Goal: Transaction & Acquisition: Purchase product/service

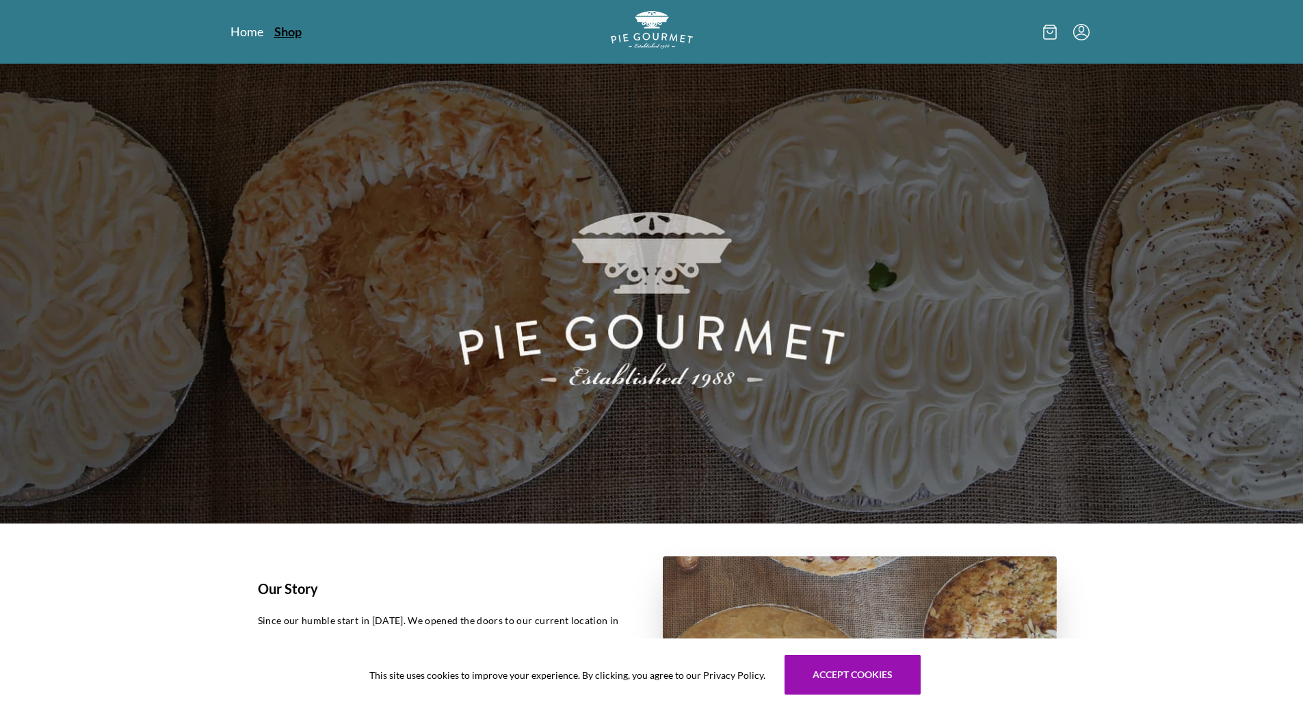
click at [288, 34] on link "Shop" at bounding box center [287, 31] width 27 height 16
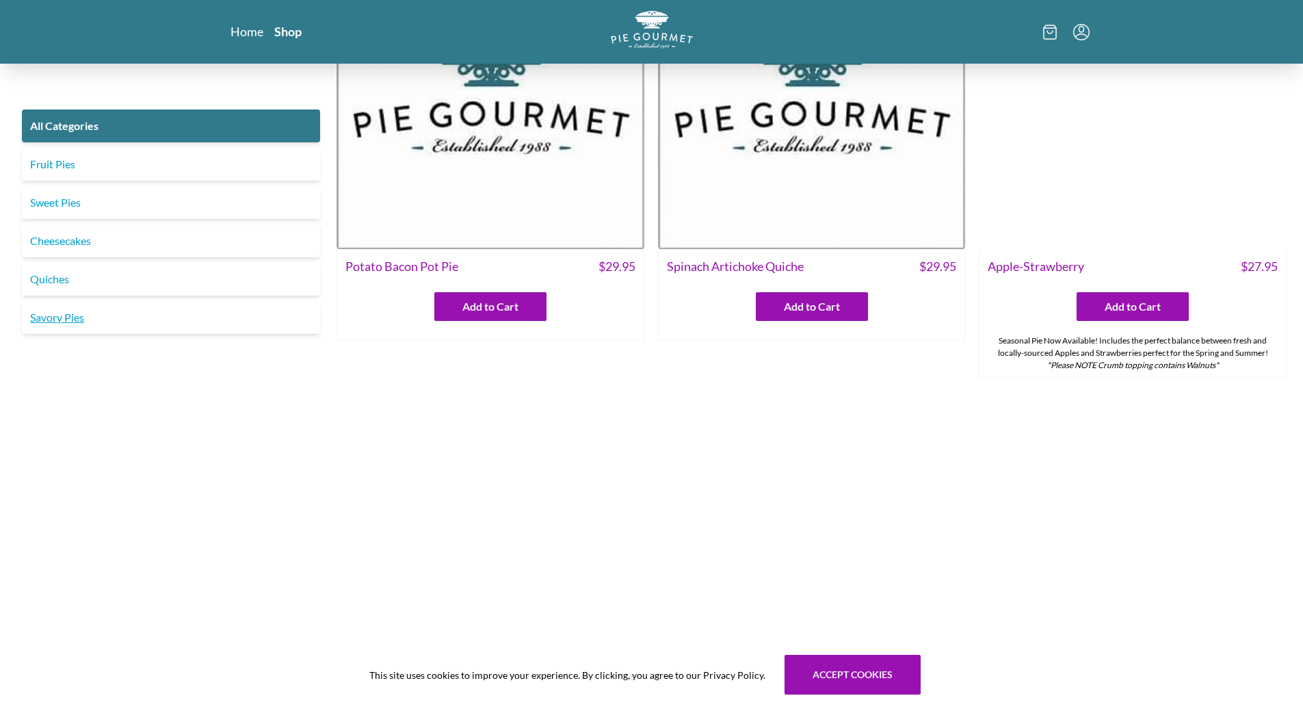
scroll to position [547, 0]
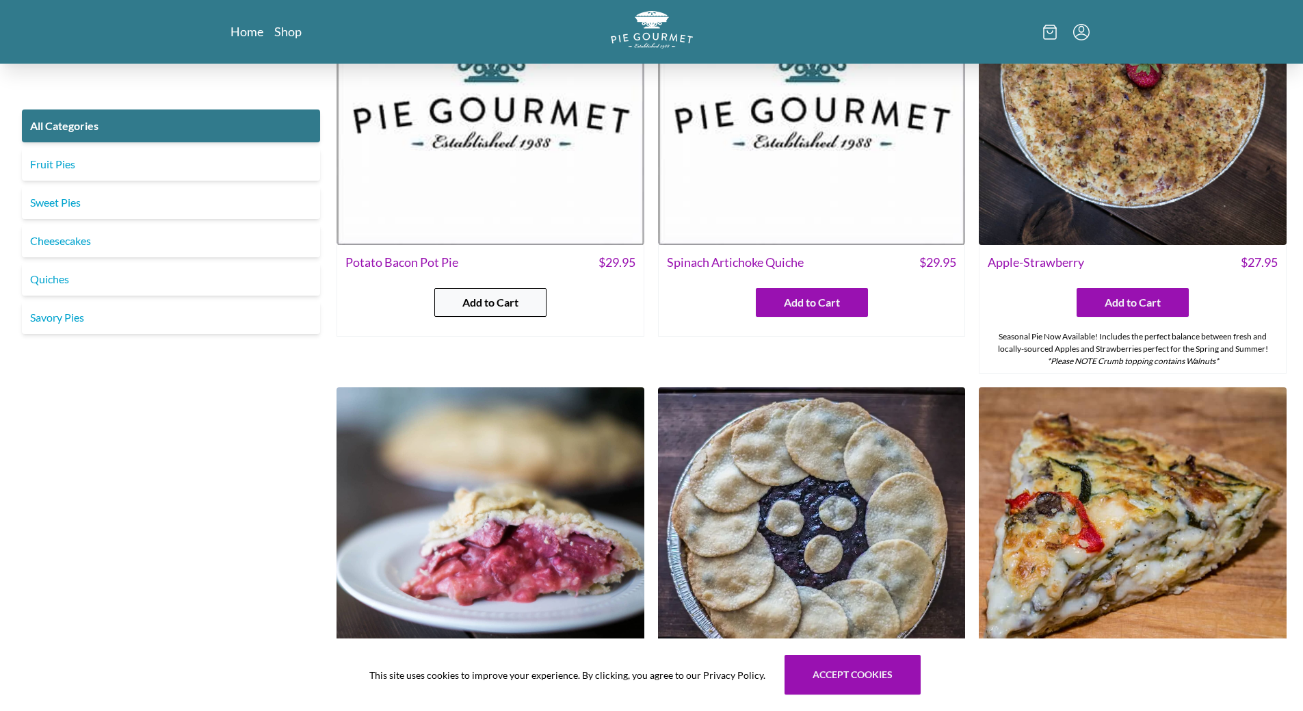
click at [471, 296] on span "Add to Cart" at bounding box center [490, 302] width 56 height 16
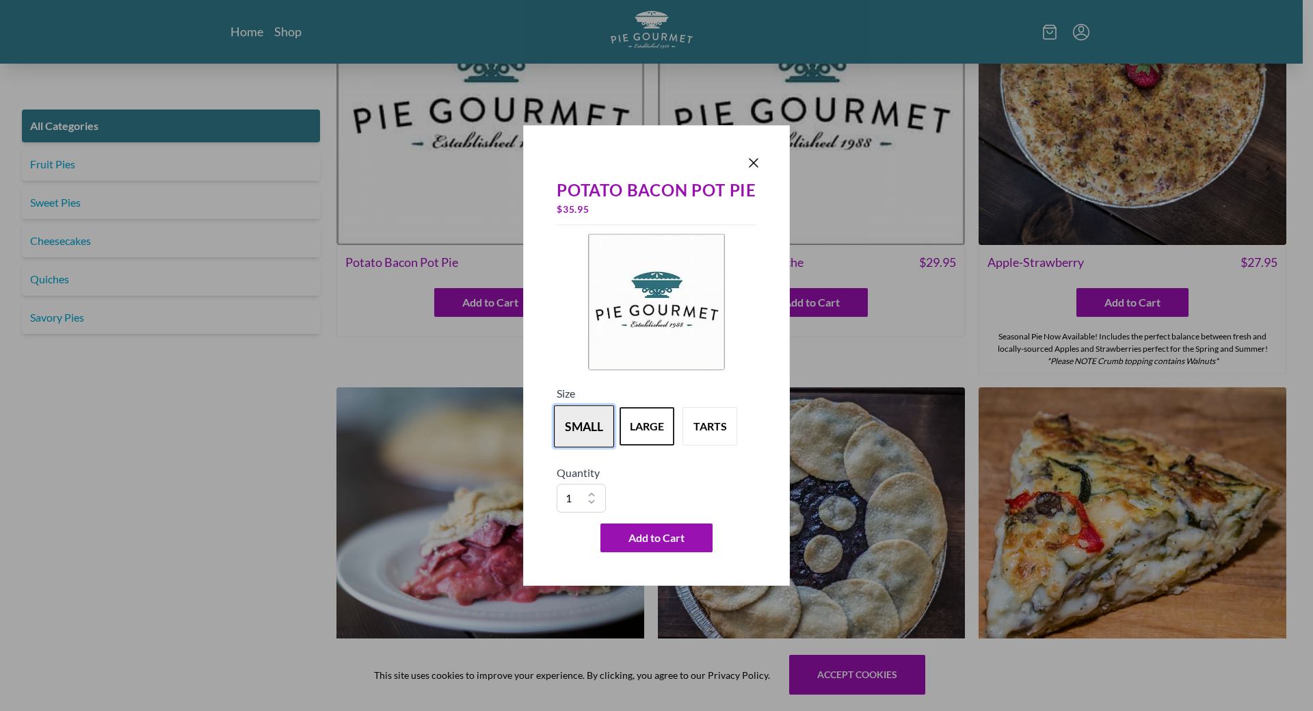
click at [588, 436] on button "small" at bounding box center [584, 426] width 60 height 42
click at [633, 431] on button "large" at bounding box center [647, 426] width 60 height 42
click at [755, 168] on icon "Close panel" at bounding box center [754, 163] width 16 height 16
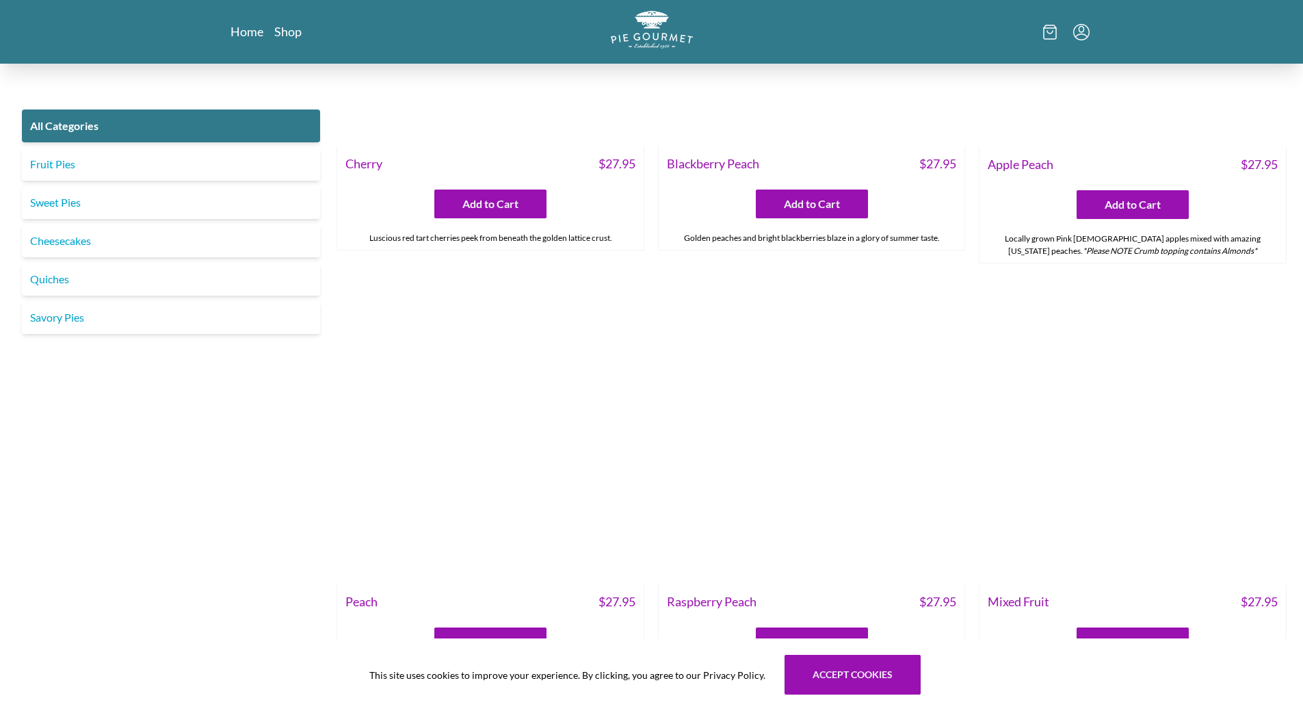
scroll to position [4652, 0]
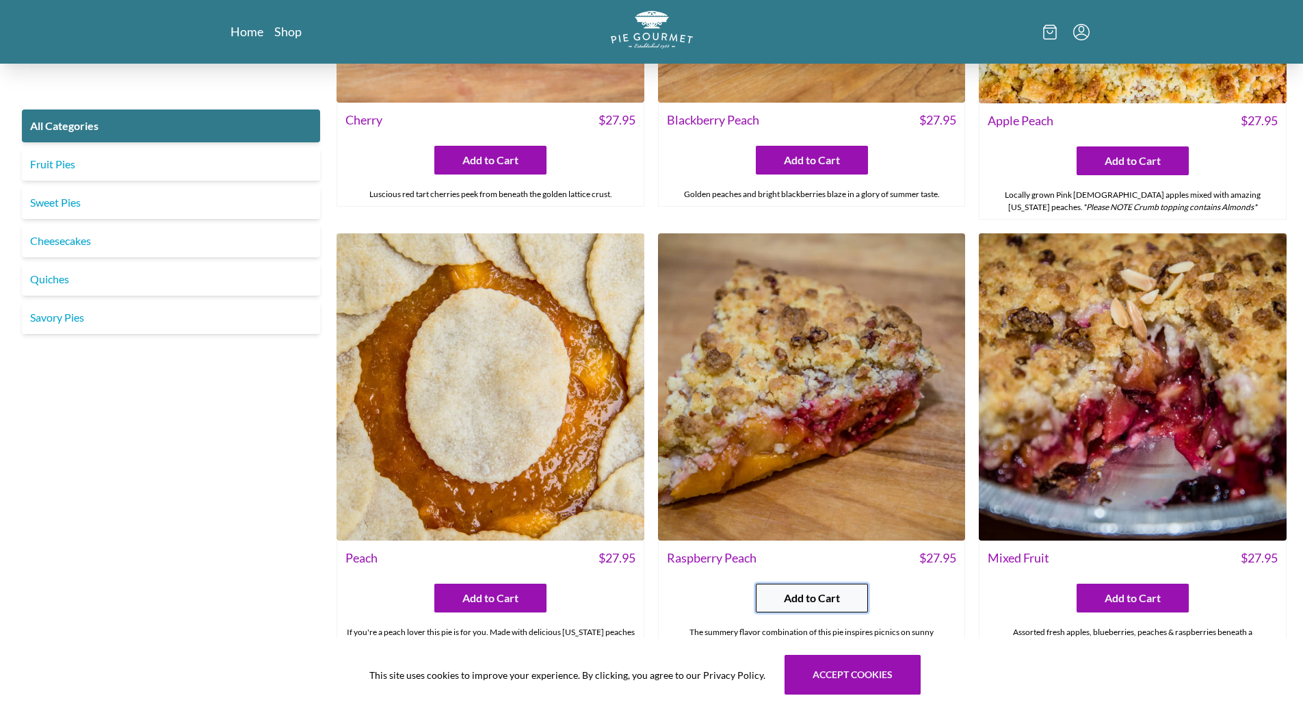
click at [804, 600] on span "Add to Cart" at bounding box center [812, 598] width 56 height 16
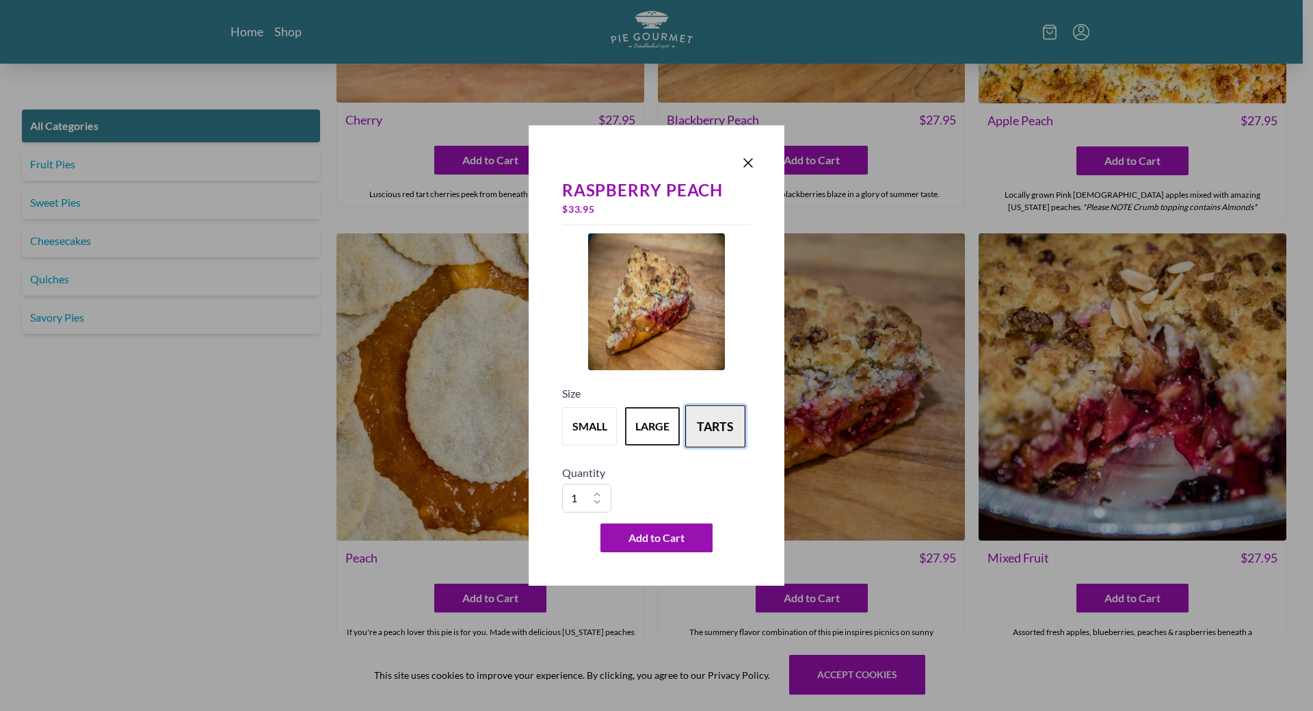
click at [723, 432] on button "tarts" at bounding box center [715, 426] width 60 height 42
click at [746, 162] on icon "Close panel" at bounding box center [748, 163] width 16 height 16
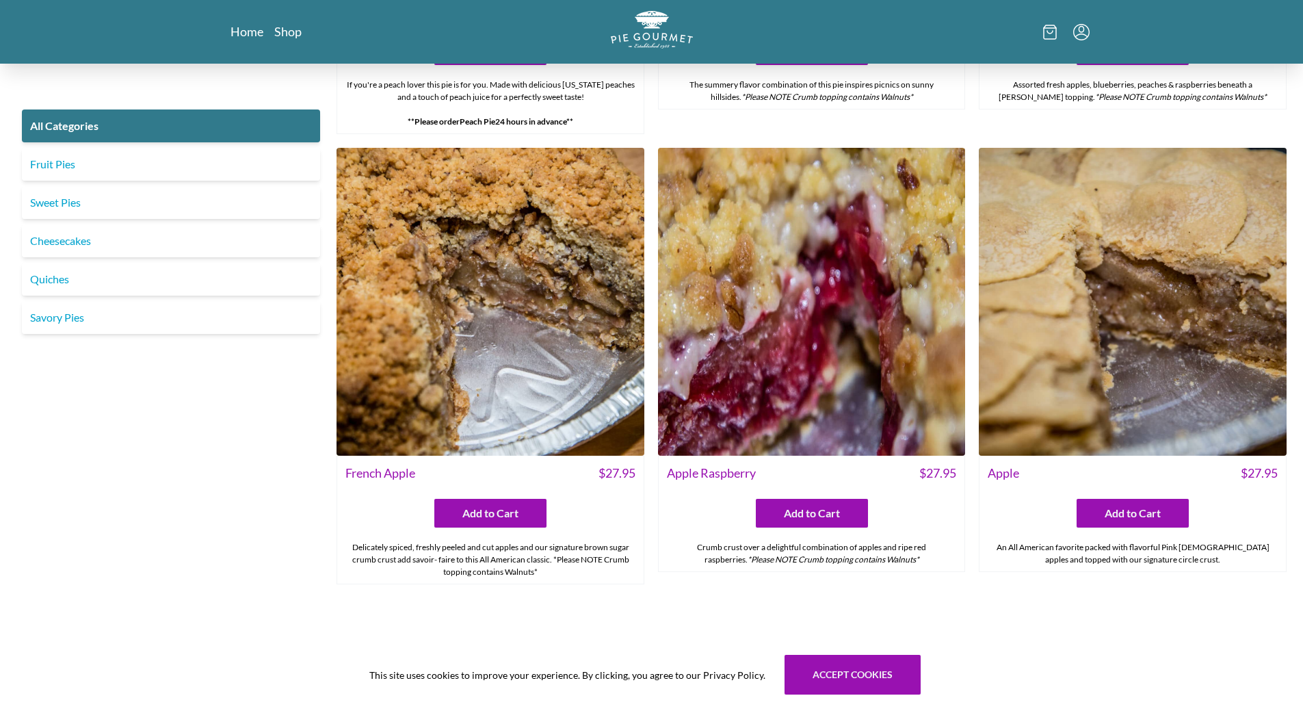
scroll to position [5267, 0]
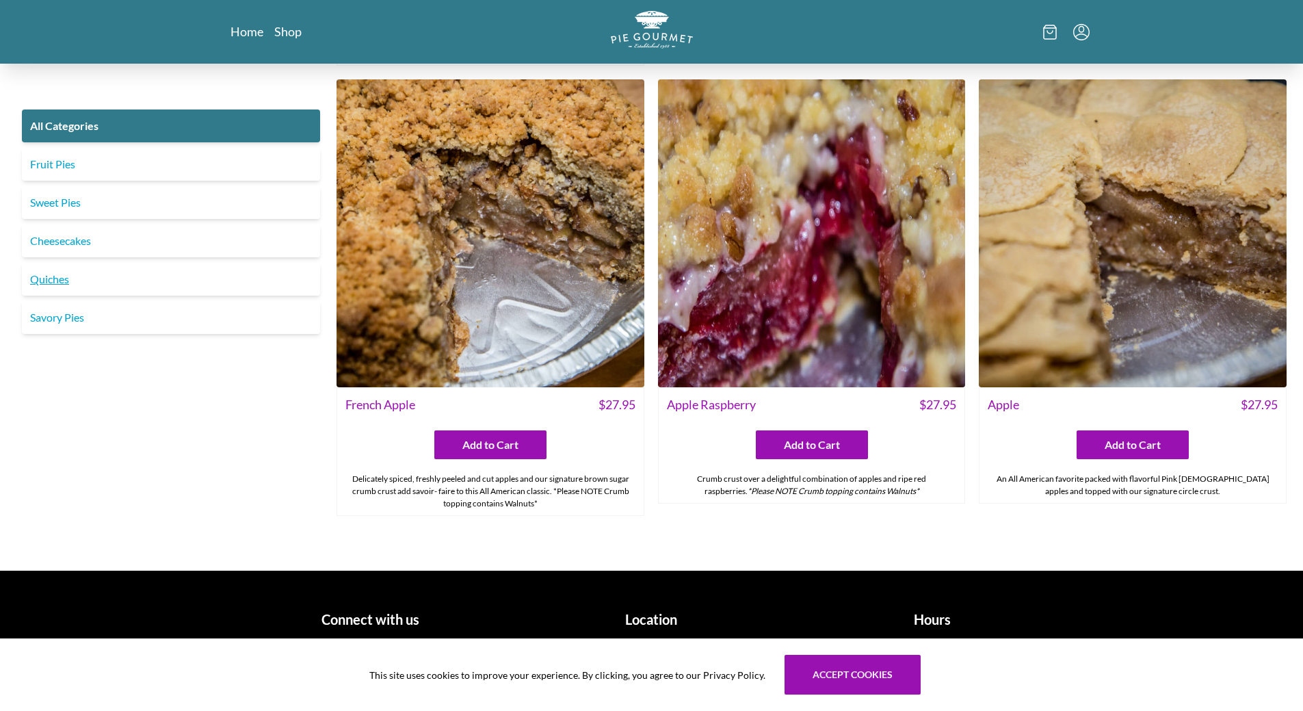
click at [59, 283] on link "Quiches" at bounding box center [171, 279] width 298 height 33
